Goal: Information Seeking & Learning: Learn about a topic

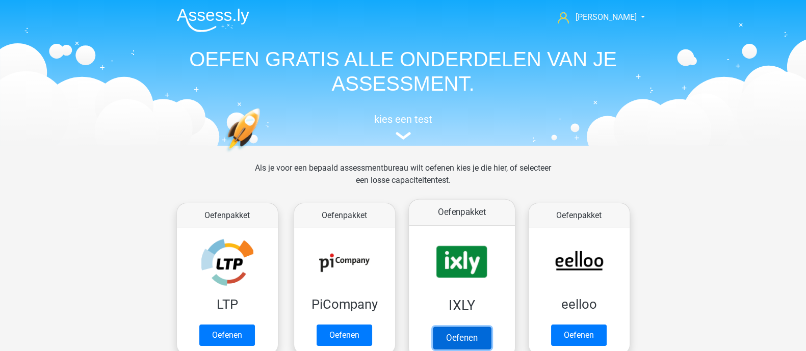
click at [456, 327] on link "Oefenen" at bounding box center [461, 338] width 58 height 22
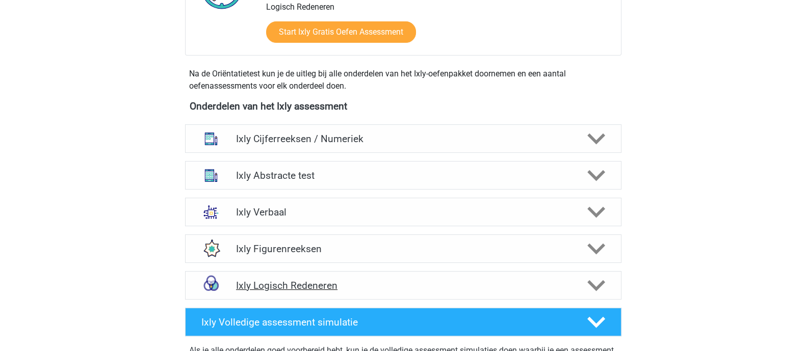
scroll to position [509, 0]
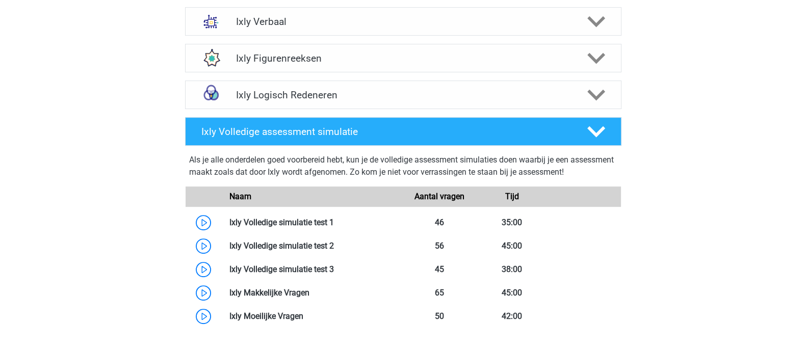
click at [311, 162] on div "Als je alle onderdelen goed voorbereid hebt, kun je de volledige assessment sim…" at bounding box center [403, 168] width 428 height 29
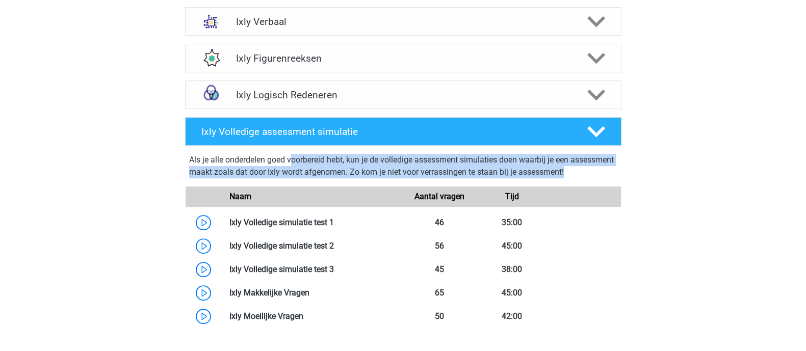
click at [311, 162] on div "Als je alle onderdelen goed voorbereid hebt, kun je de volledige assessment sim…" at bounding box center [403, 168] width 428 height 29
copy div "Als je alle onderdelen goed voorbereid hebt, kun je de volledige assessment sim…"
